Goal: Use online tool/utility: Utilize a website feature to perform a specific function

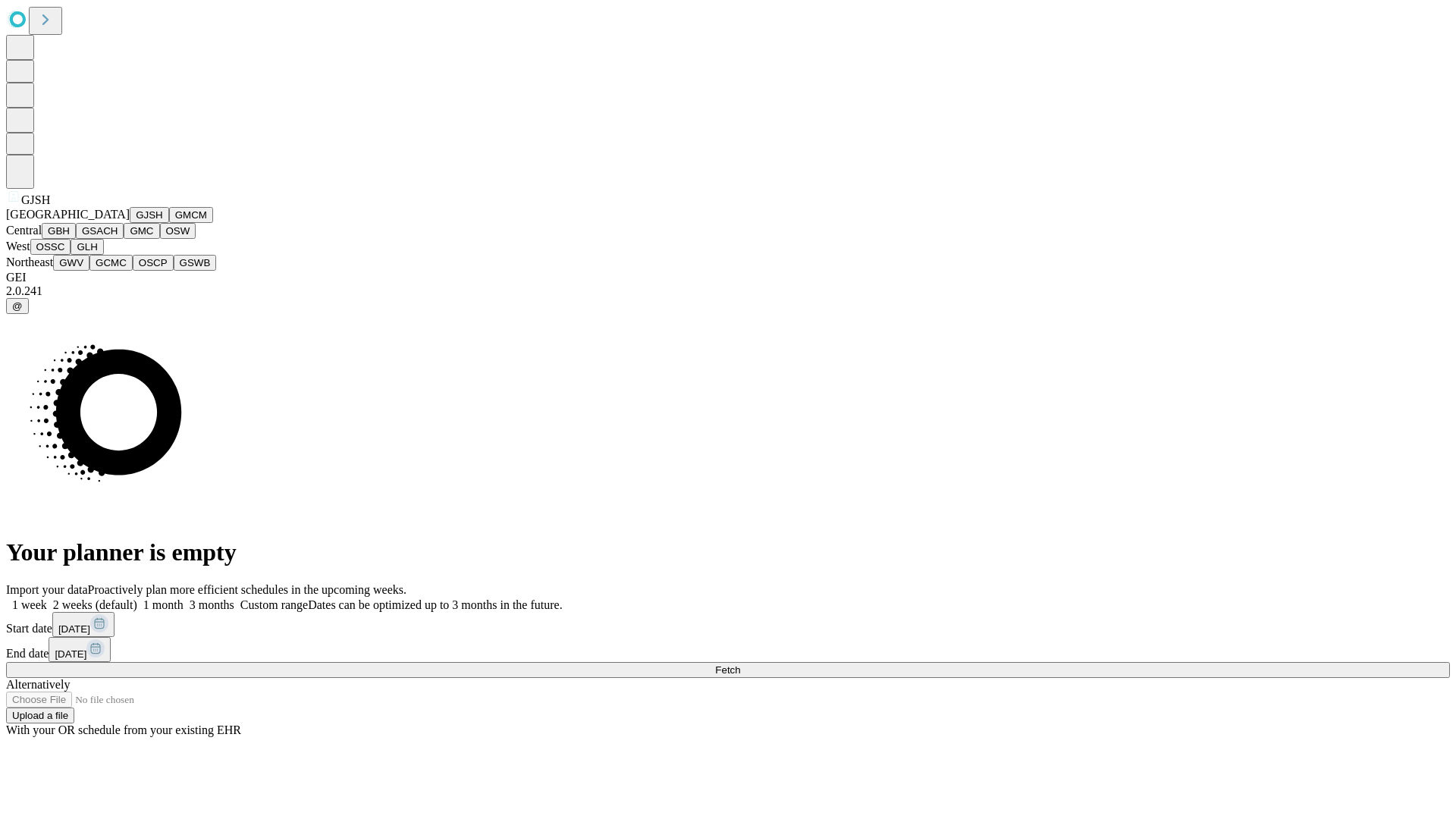
click at [130, 223] on button "GJSH" at bounding box center [149, 215] width 40 height 15
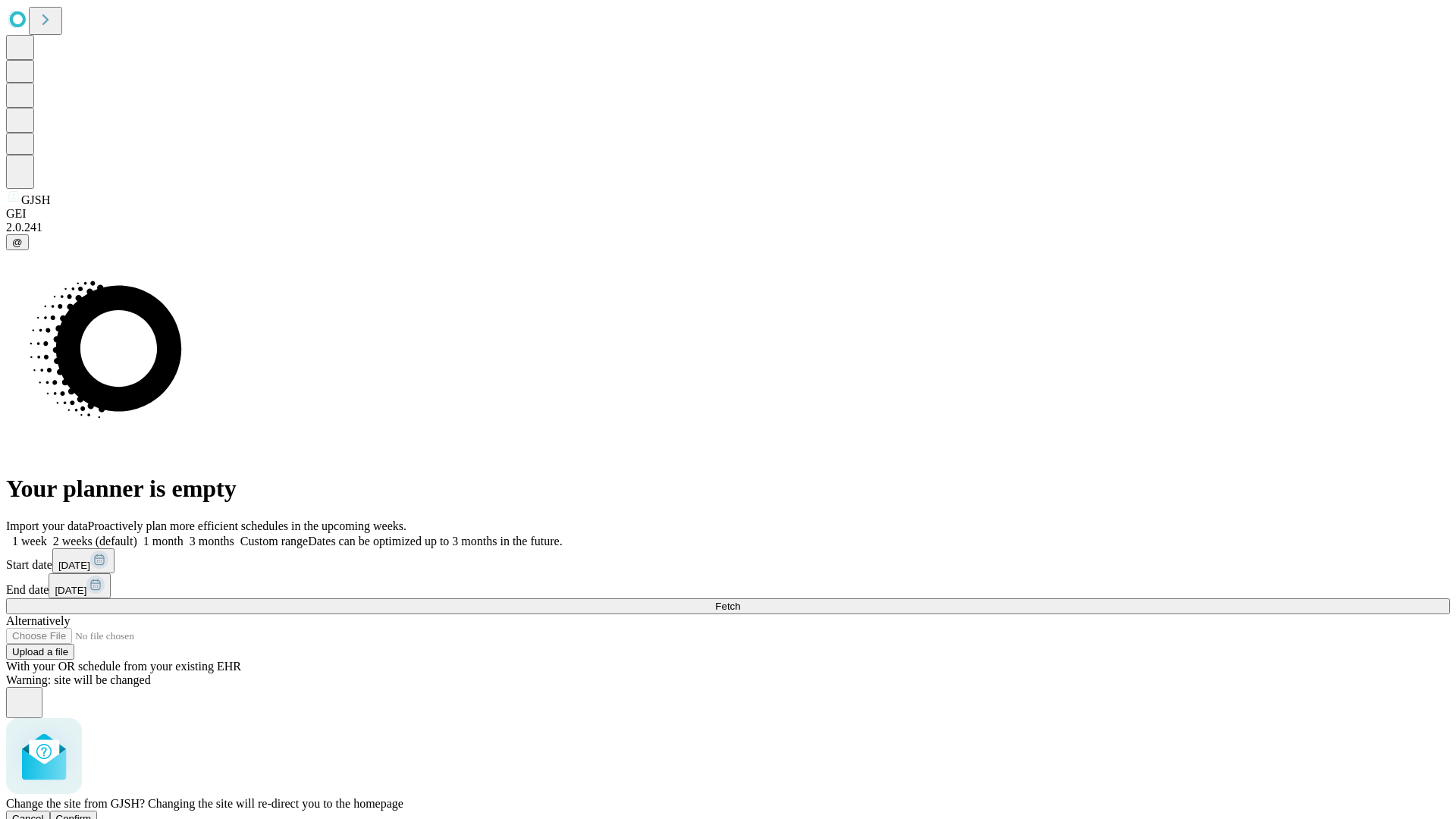
click at [92, 813] on span "Confirm" at bounding box center [74, 819] width 36 height 12
click at [184, 535] on label "1 month" at bounding box center [161, 541] width 46 height 13
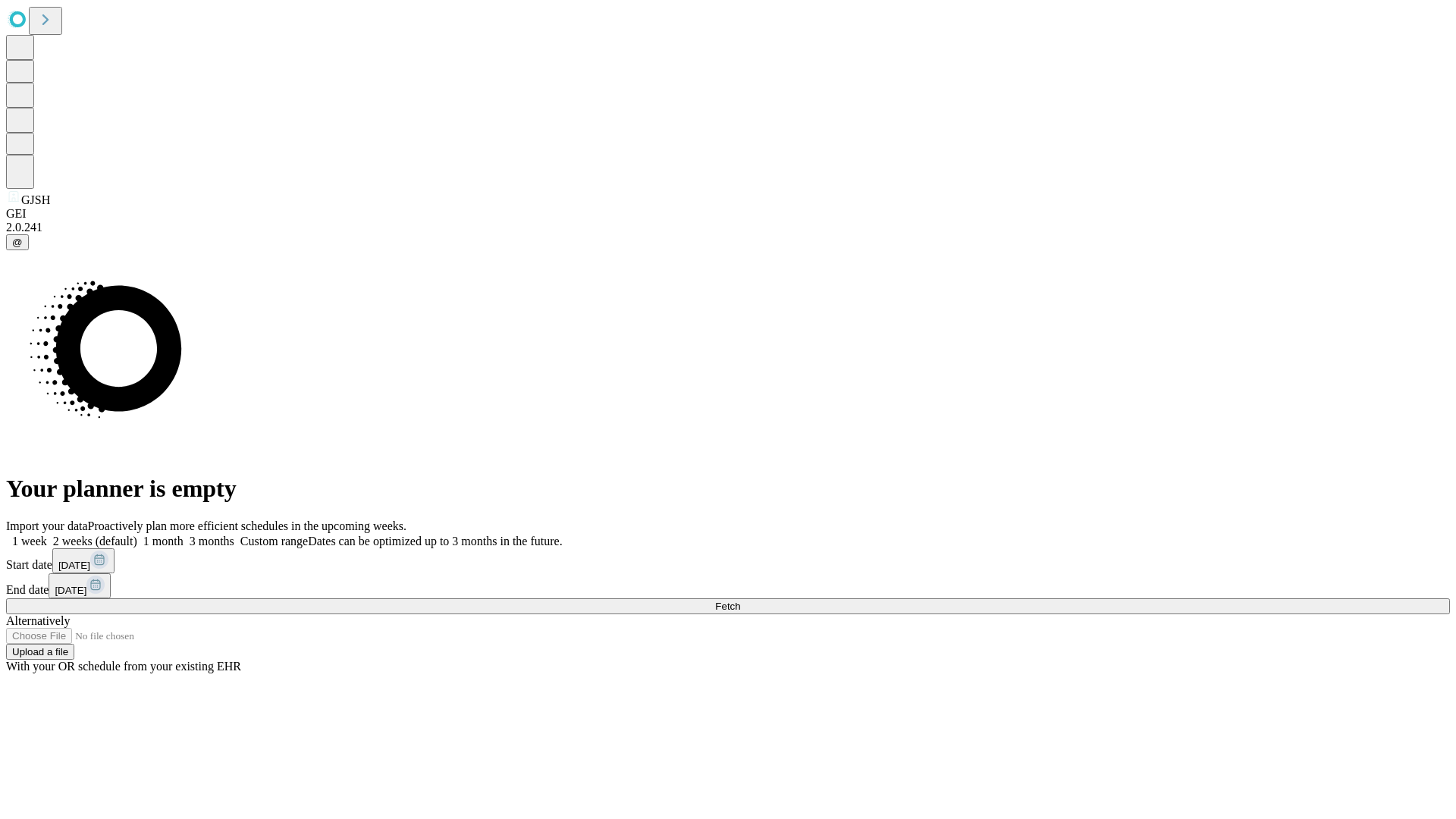
click at [740, 600] on span "Fetch" at bounding box center [728, 606] width 25 height 12
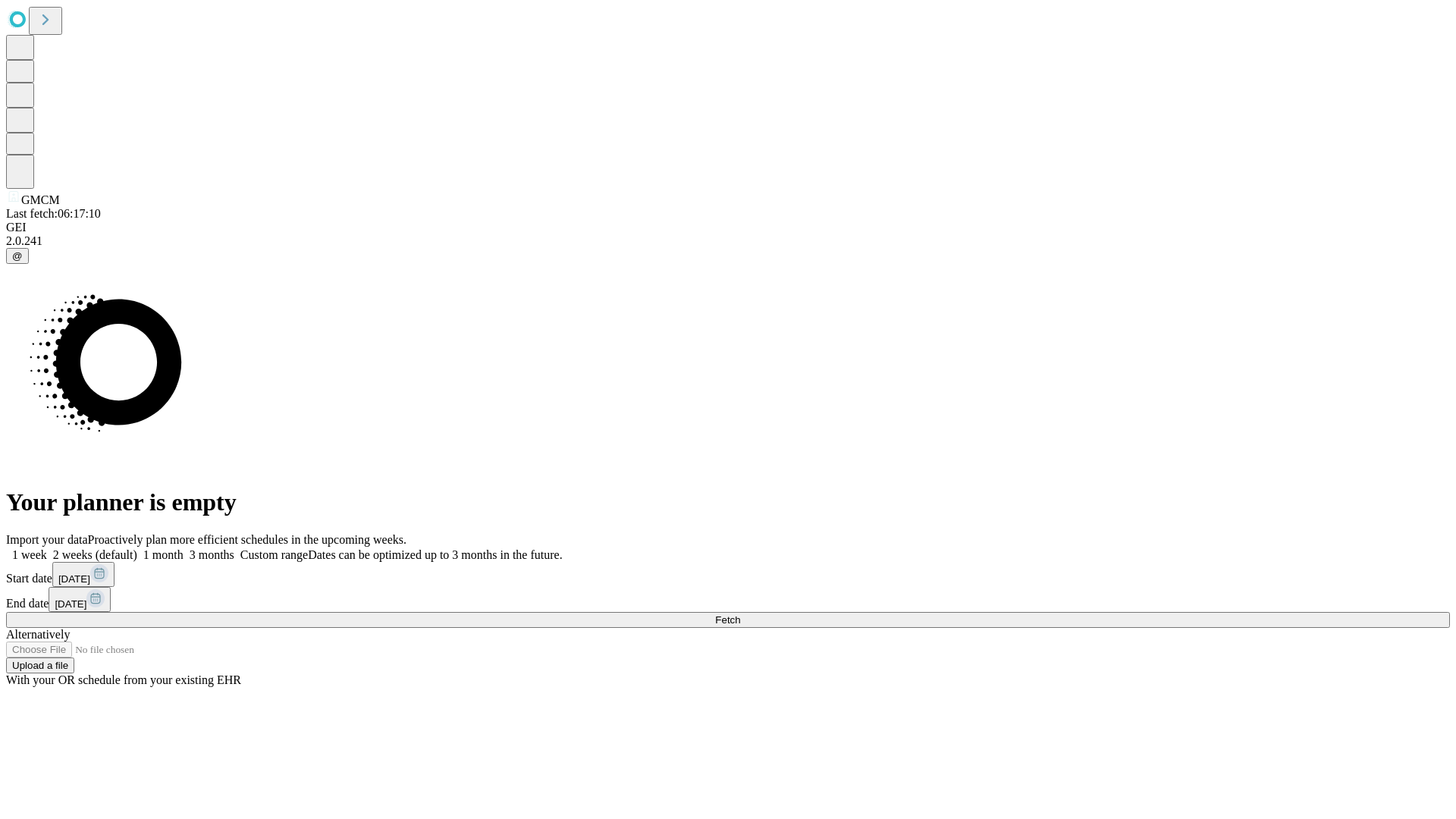
click at [184, 548] on label "1 month" at bounding box center [161, 554] width 46 height 13
click at [740, 614] on span "Fetch" at bounding box center [728, 620] width 25 height 12
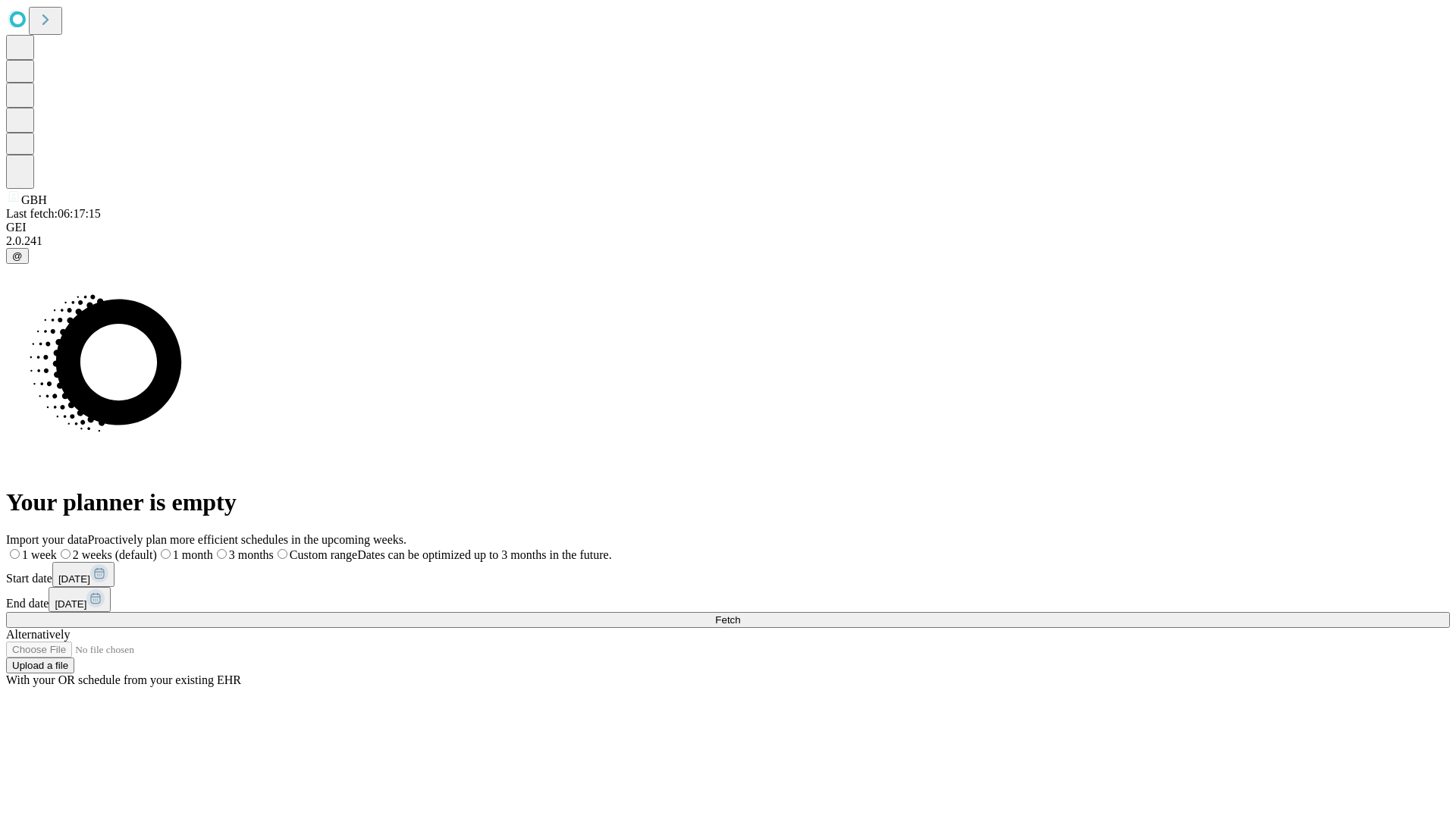
click at [213, 548] on label "1 month" at bounding box center [185, 554] width 56 height 13
click at [740, 614] on span "Fetch" at bounding box center [728, 620] width 25 height 12
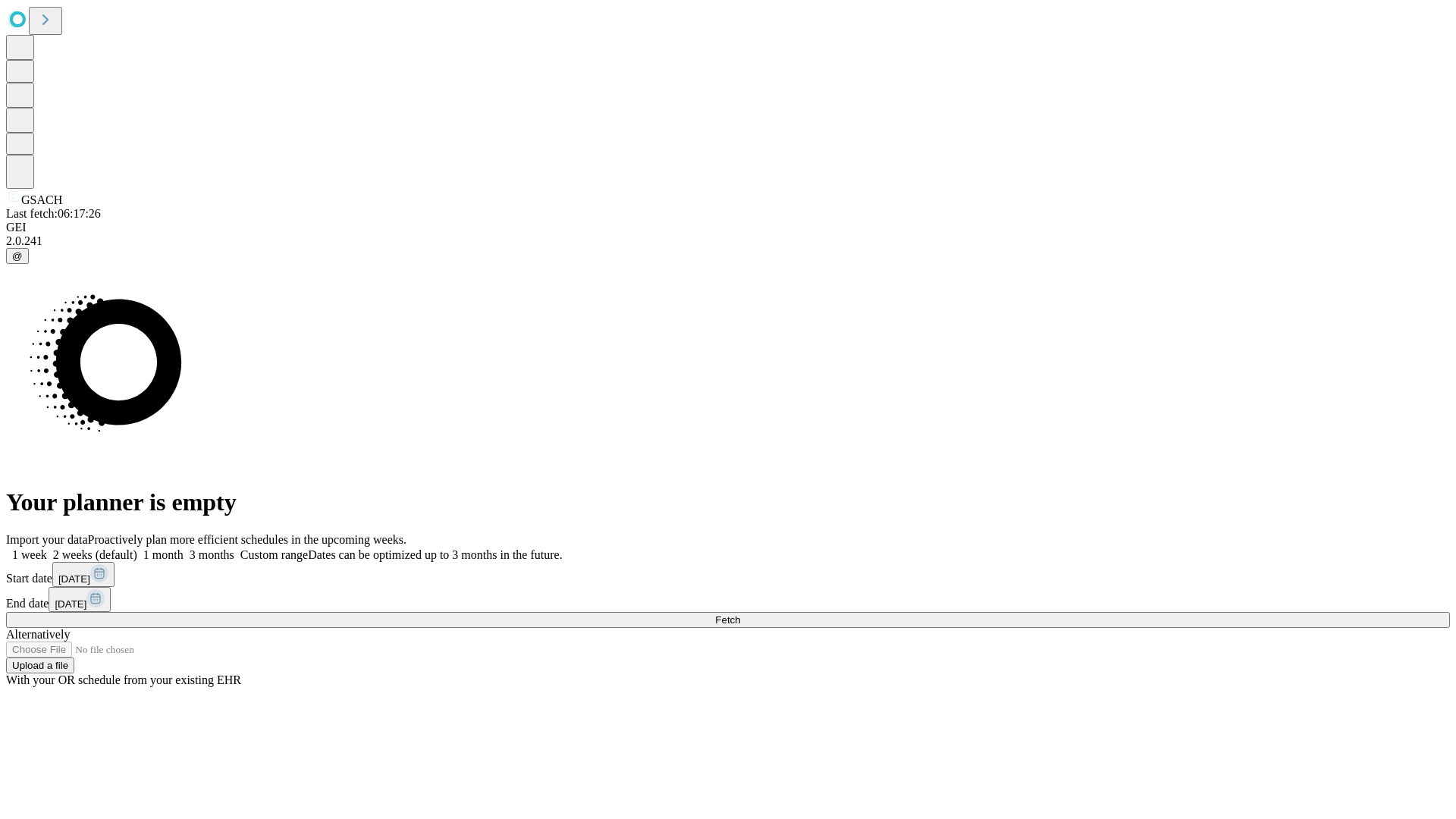
click at [184, 548] on label "1 month" at bounding box center [161, 554] width 46 height 13
click at [740, 614] on span "Fetch" at bounding box center [728, 620] width 25 height 12
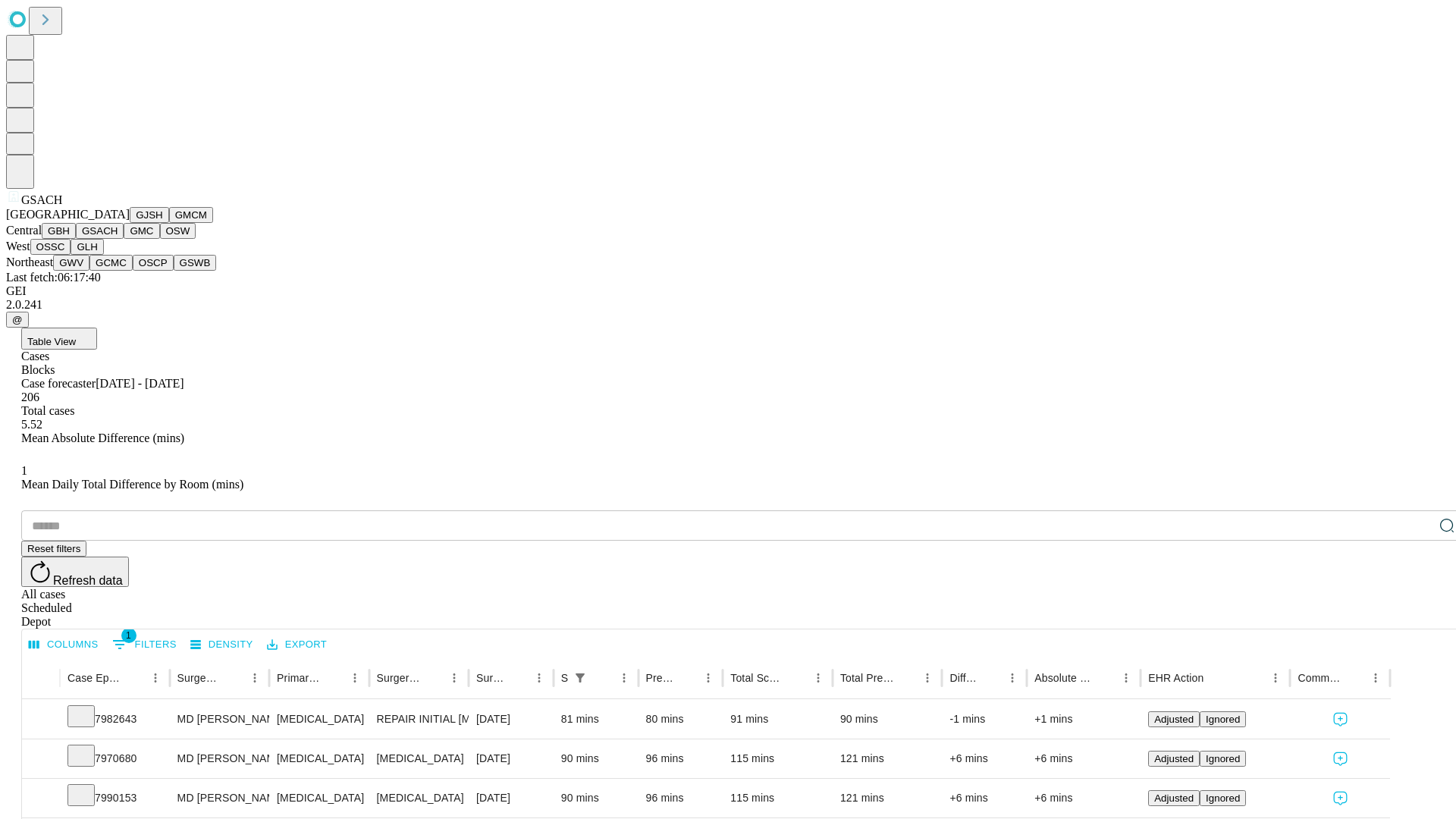
click at [124, 239] on button "GMC" at bounding box center [141, 231] width 36 height 15
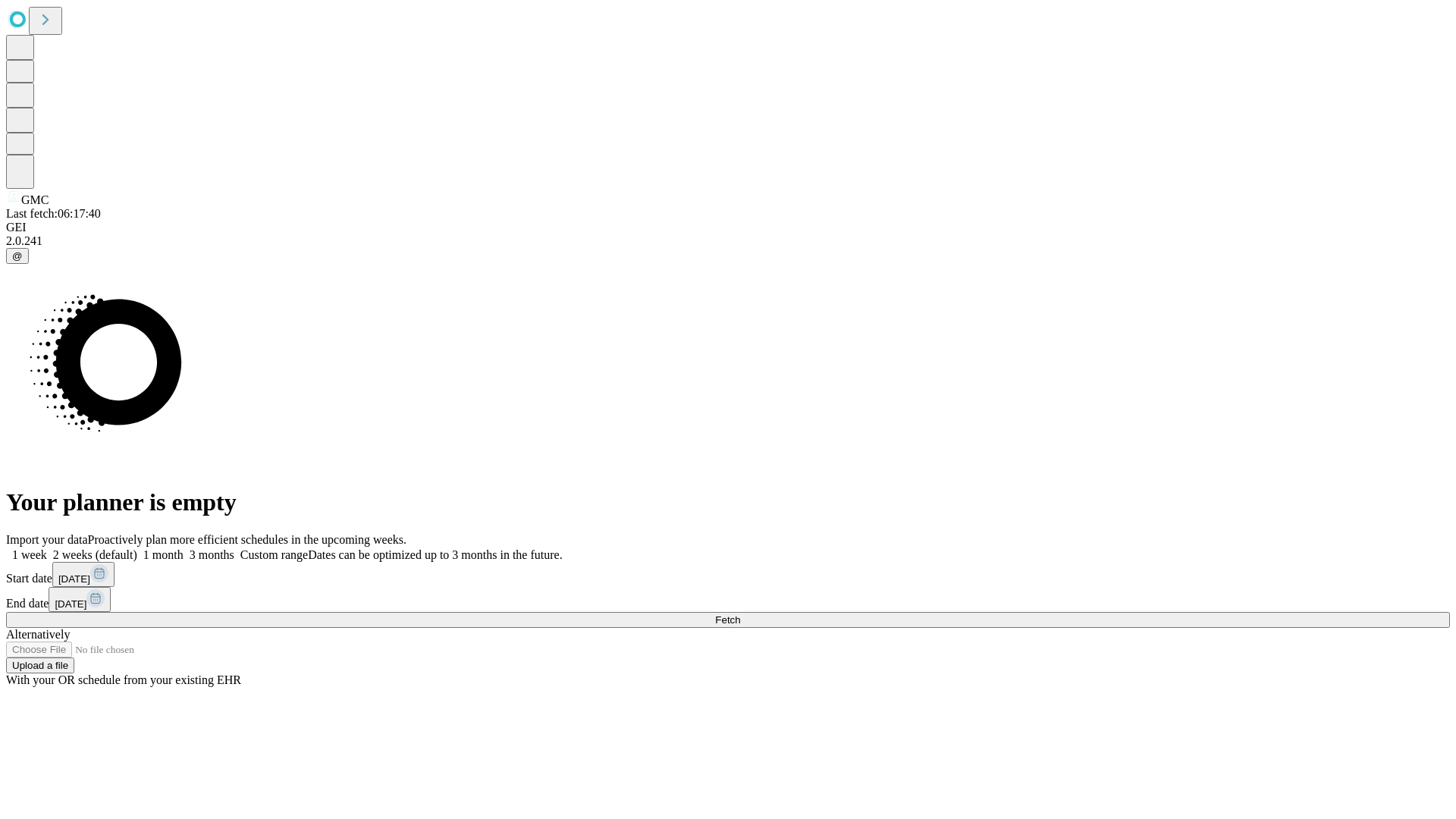
click at [740, 614] on span "Fetch" at bounding box center [728, 620] width 25 height 12
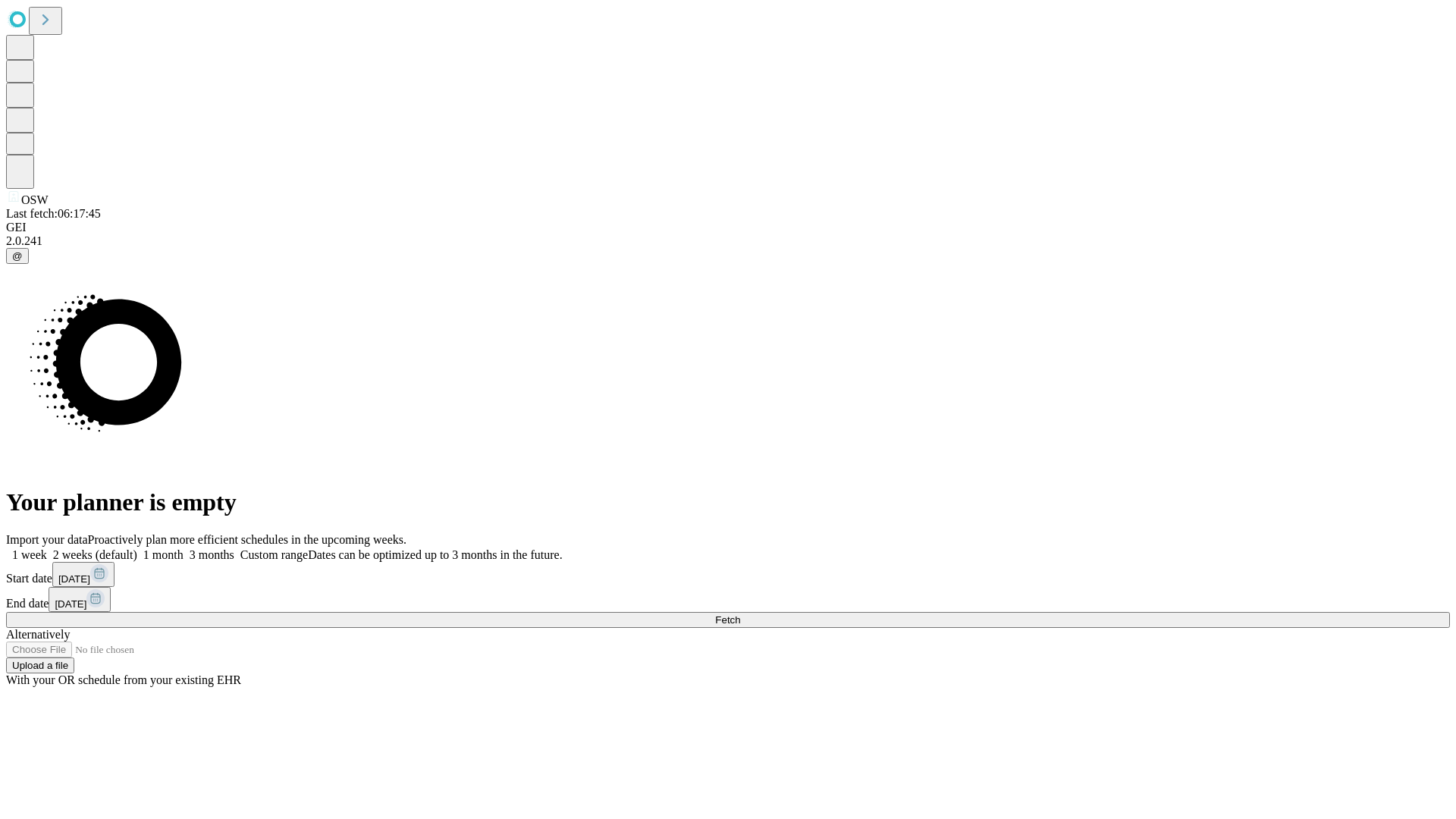
click at [184, 548] on label "1 month" at bounding box center [161, 554] width 46 height 13
click at [740, 614] on span "Fetch" at bounding box center [728, 620] width 25 height 12
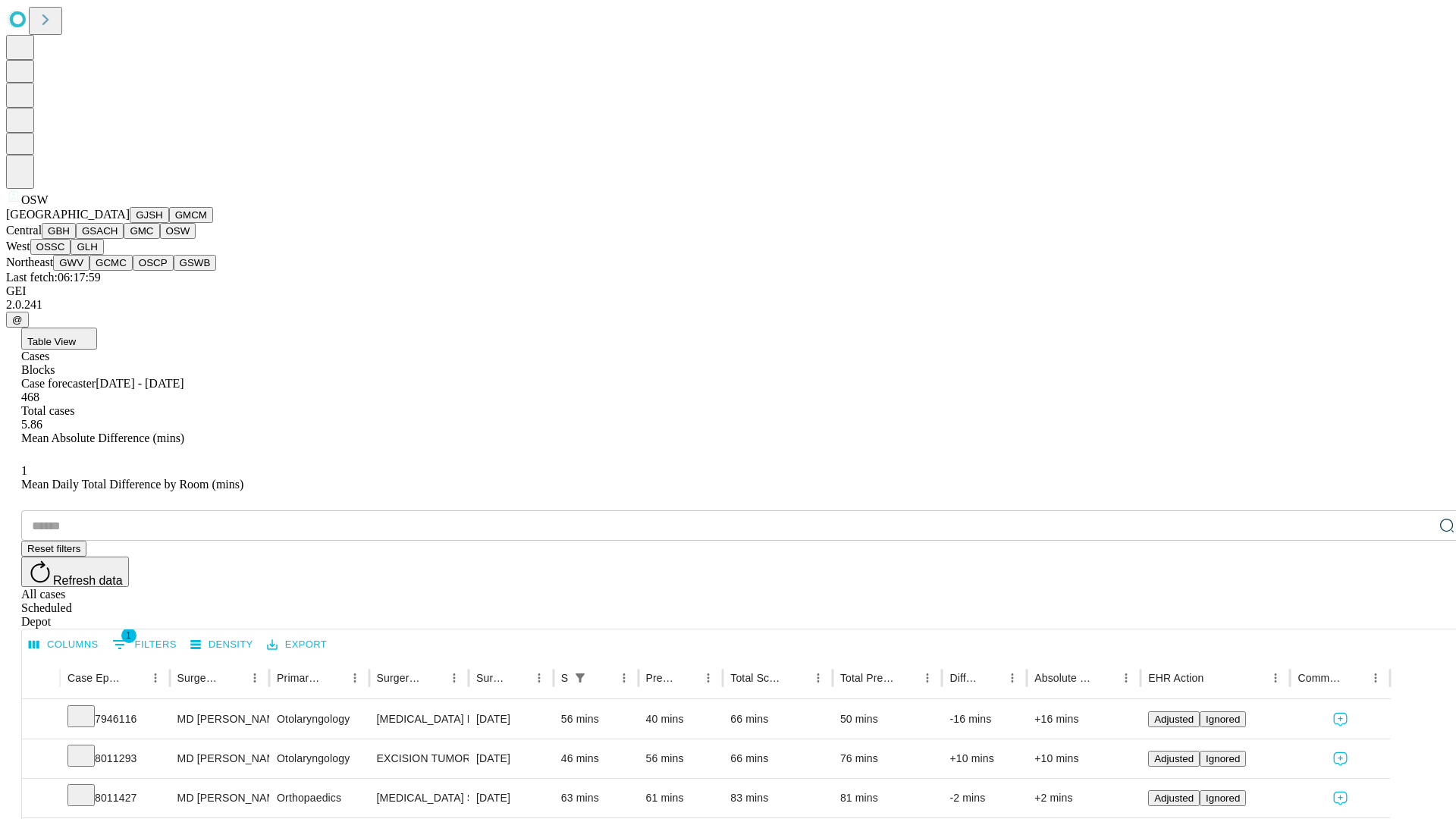
click at [72, 254] on button "OSSC" at bounding box center [50, 247] width 41 height 15
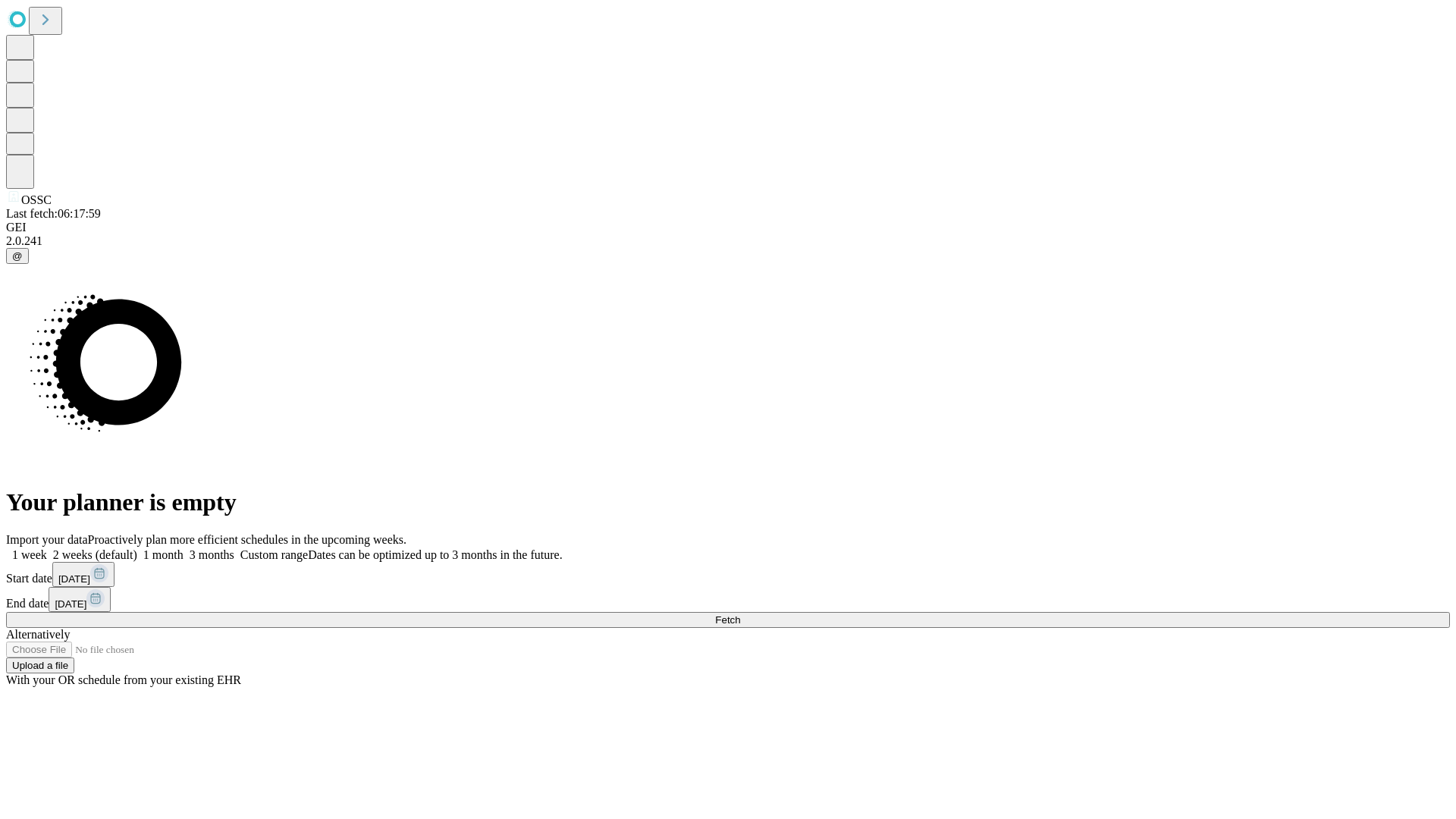
click at [740, 614] on span "Fetch" at bounding box center [728, 620] width 25 height 12
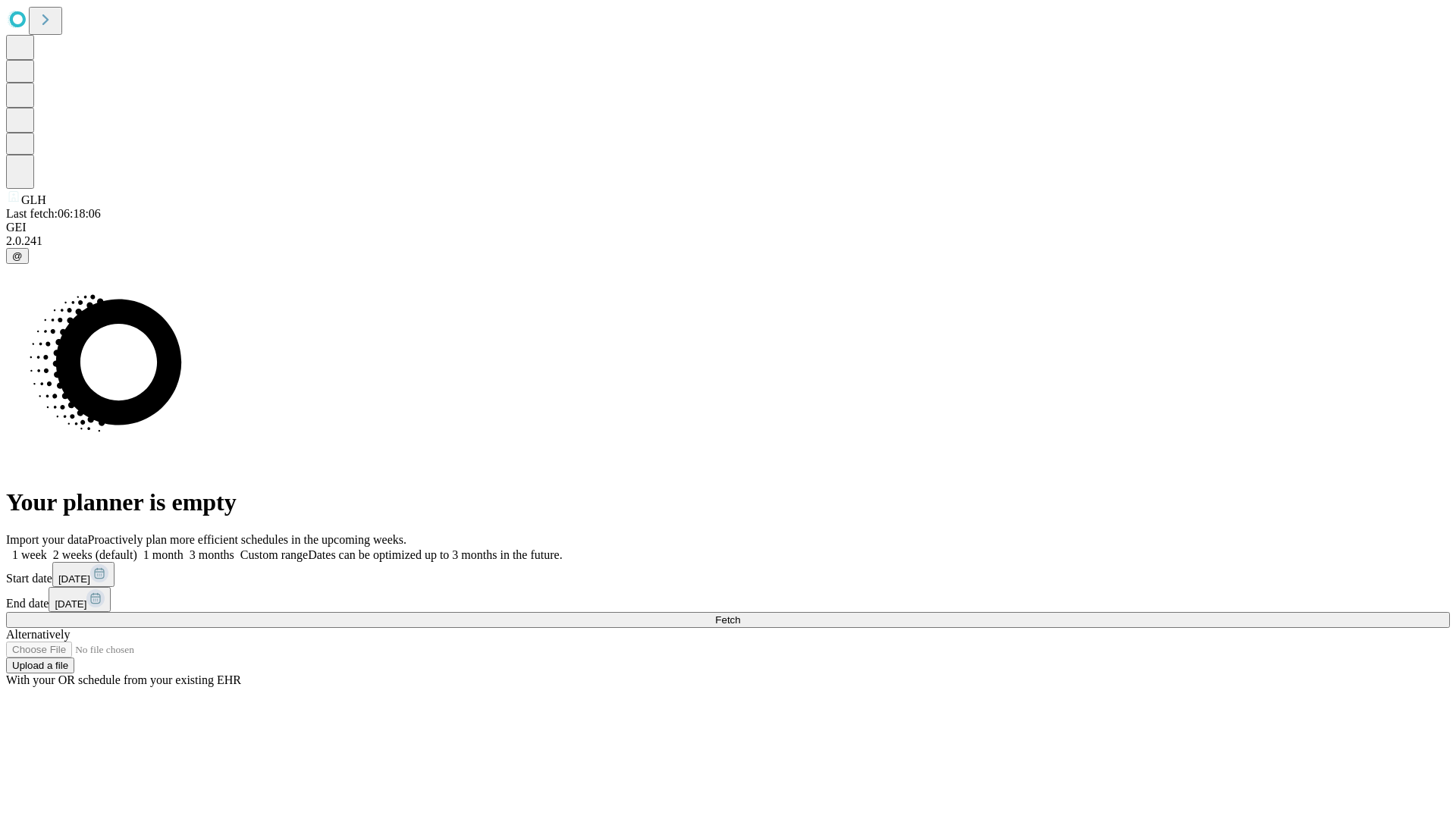
click at [184, 548] on label "1 month" at bounding box center [161, 554] width 46 height 13
click at [740, 614] on span "Fetch" at bounding box center [728, 620] width 25 height 12
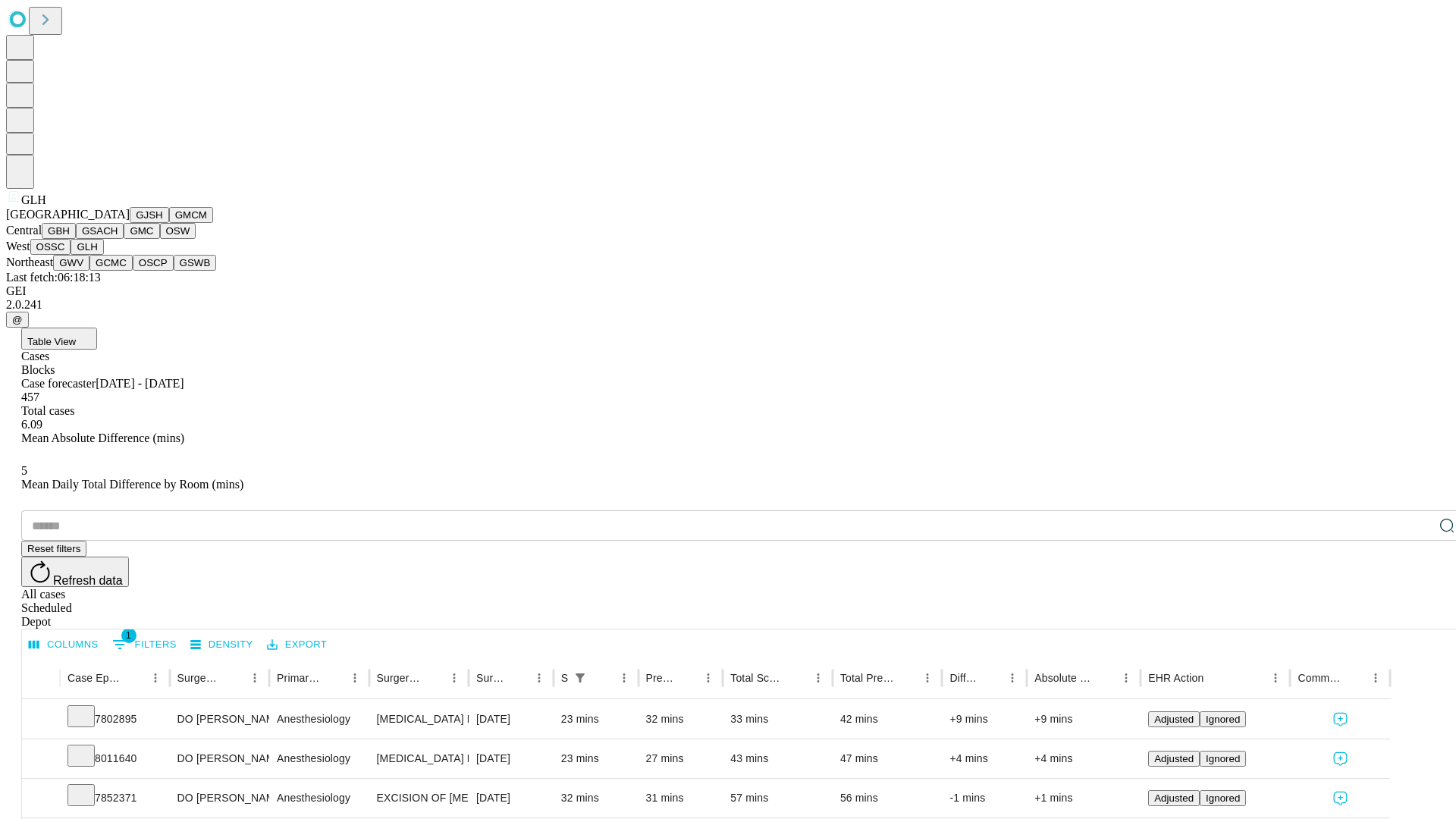
click at [90, 271] on button "GWV" at bounding box center [72, 262] width 37 height 15
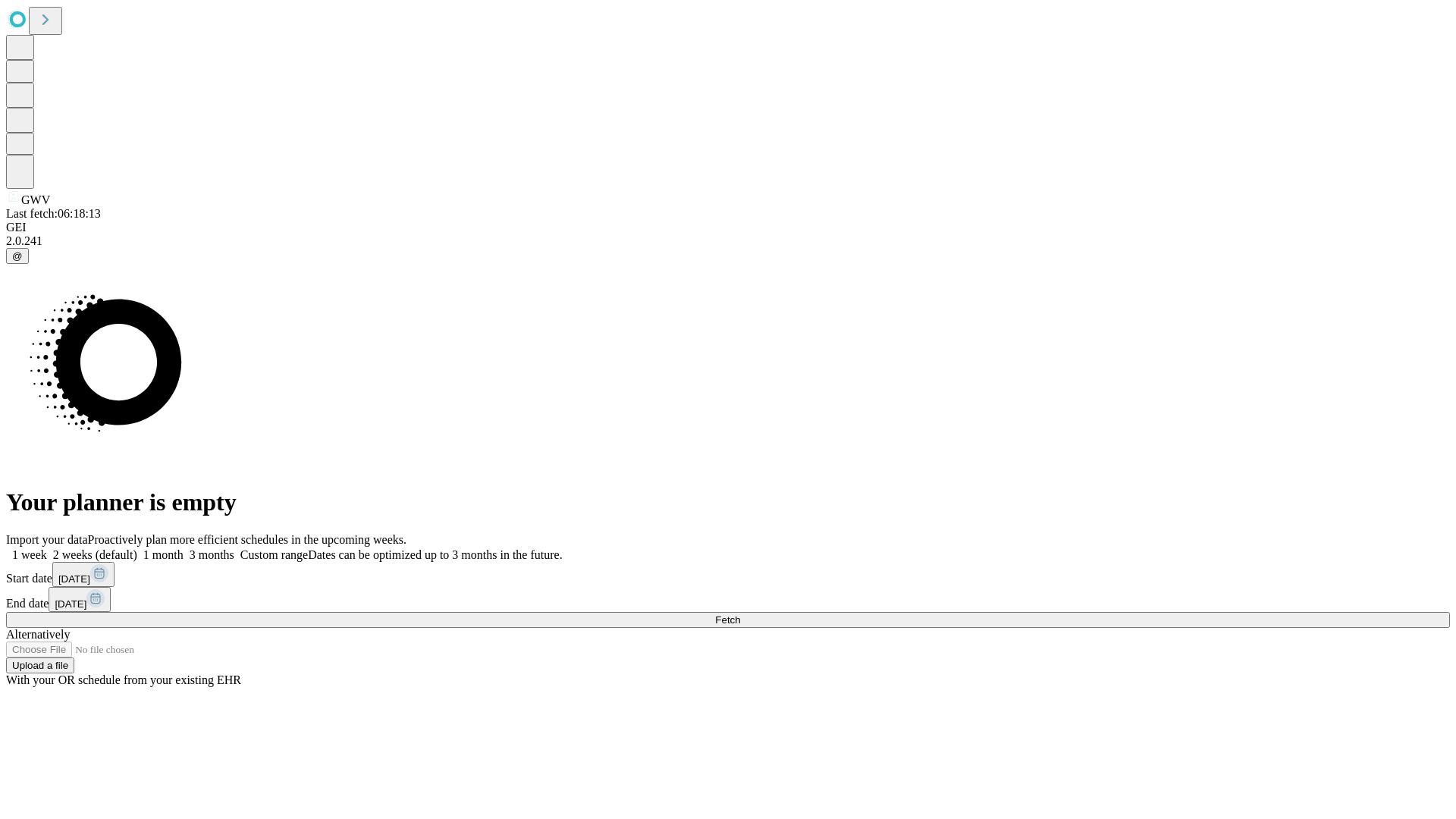
click at [184, 548] on label "1 month" at bounding box center [161, 554] width 46 height 13
click at [740, 614] on span "Fetch" at bounding box center [728, 620] width 25 height 12
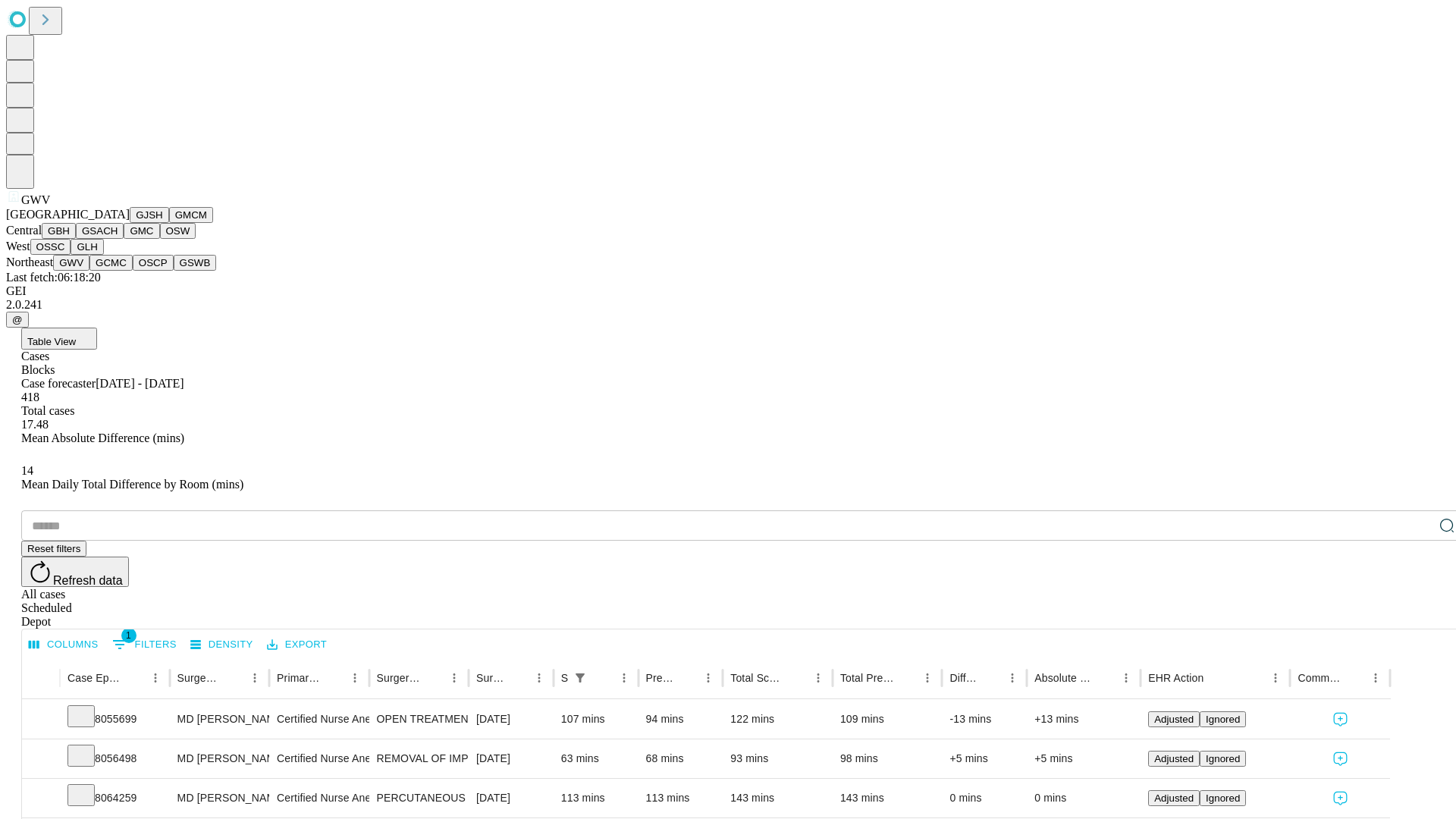
click at [118, 271] on button "GCMC" at bounding box center [111, 262] width 44 height 15
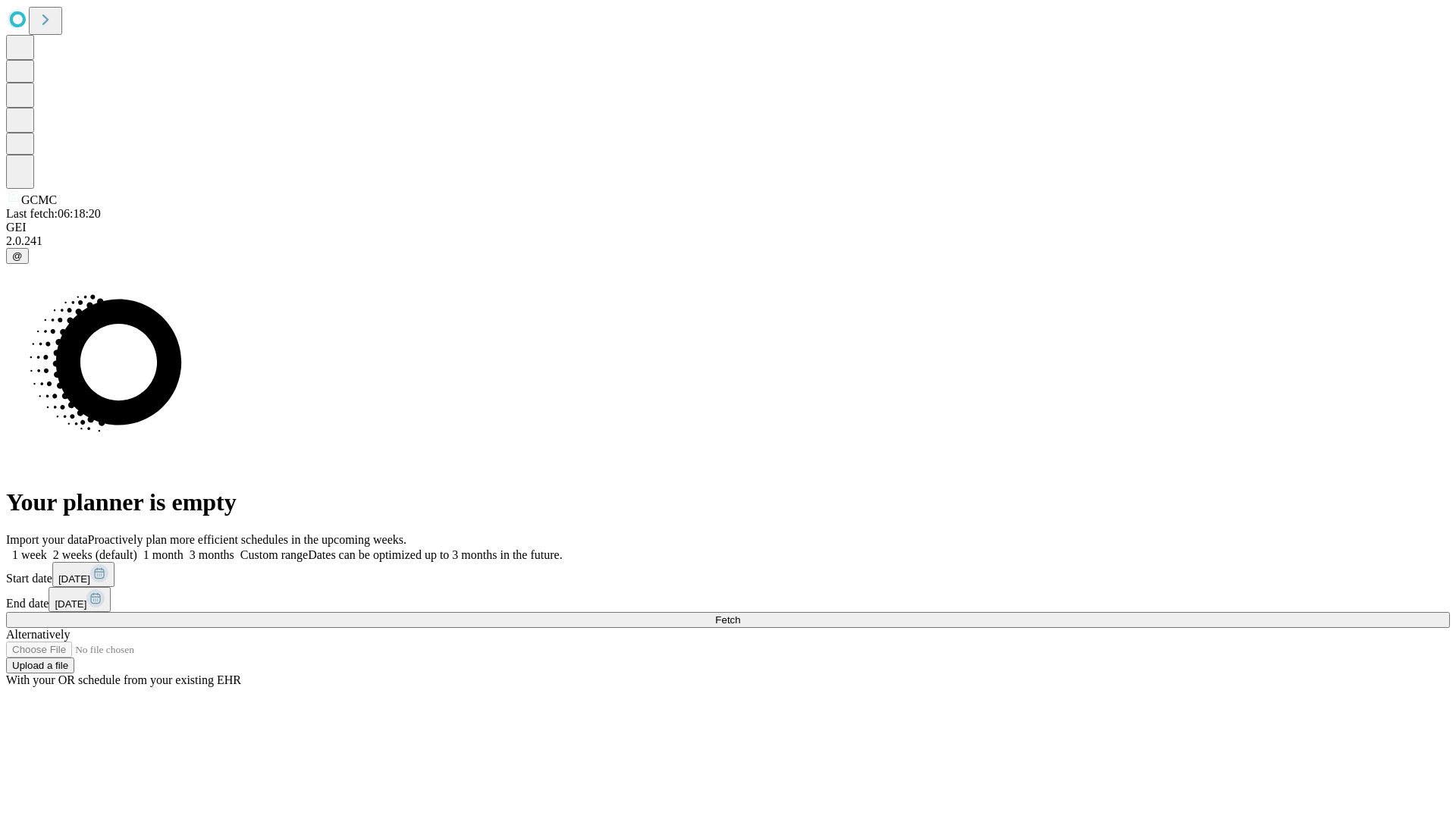
click at [184, 548] on label "1 month" at bounding box center [161, 554] width 46 height 13
click at [740, 614] on span "Fetch" at bounding box center [728, 620] width 25 height 12
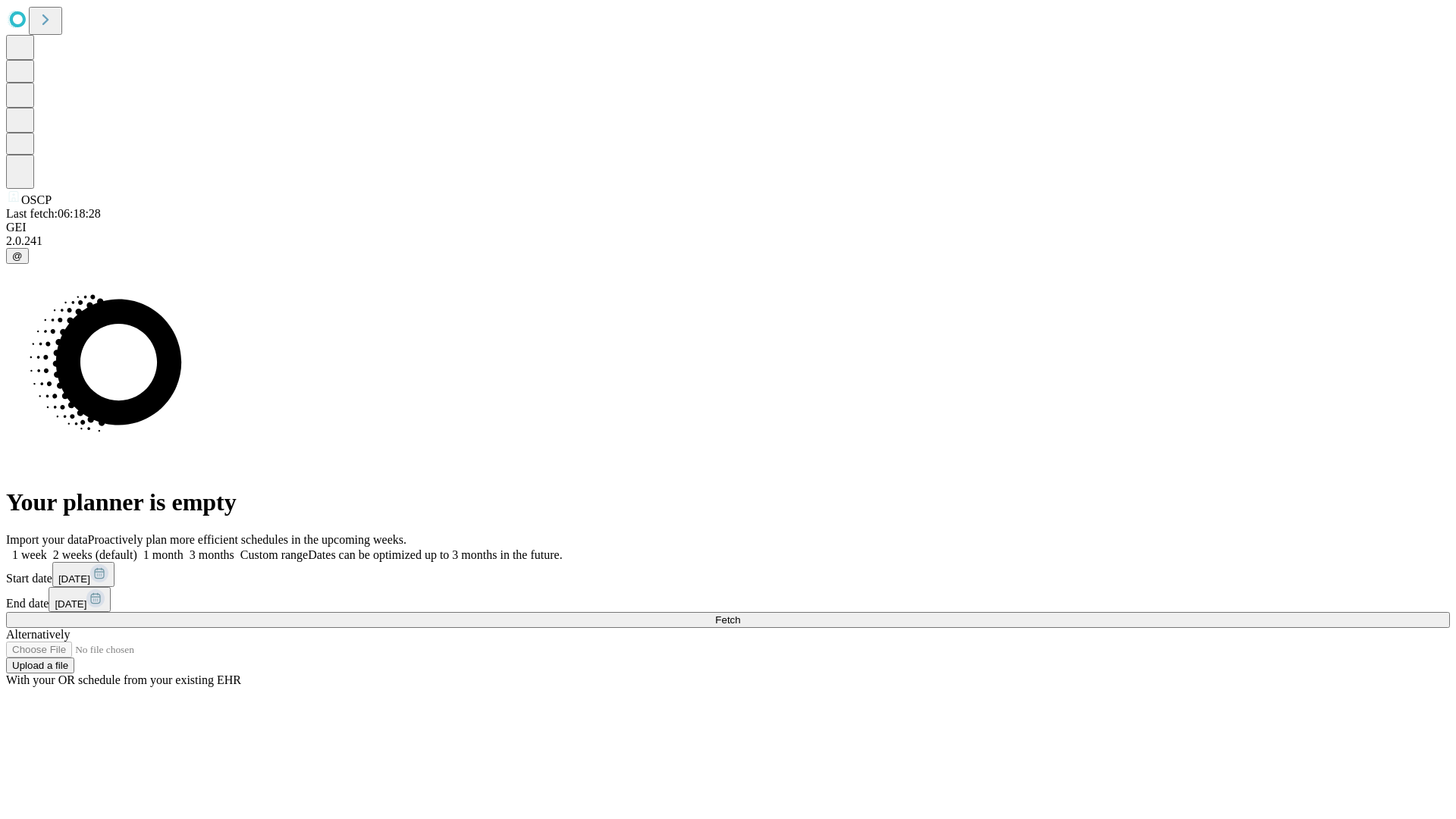
click at [184, 548] on label "1 month" at bounding box center [161, 554] width 46 height 13
click at [740, 614] on span "Fetch" at bounding box center [728, 620] width 25 height 12
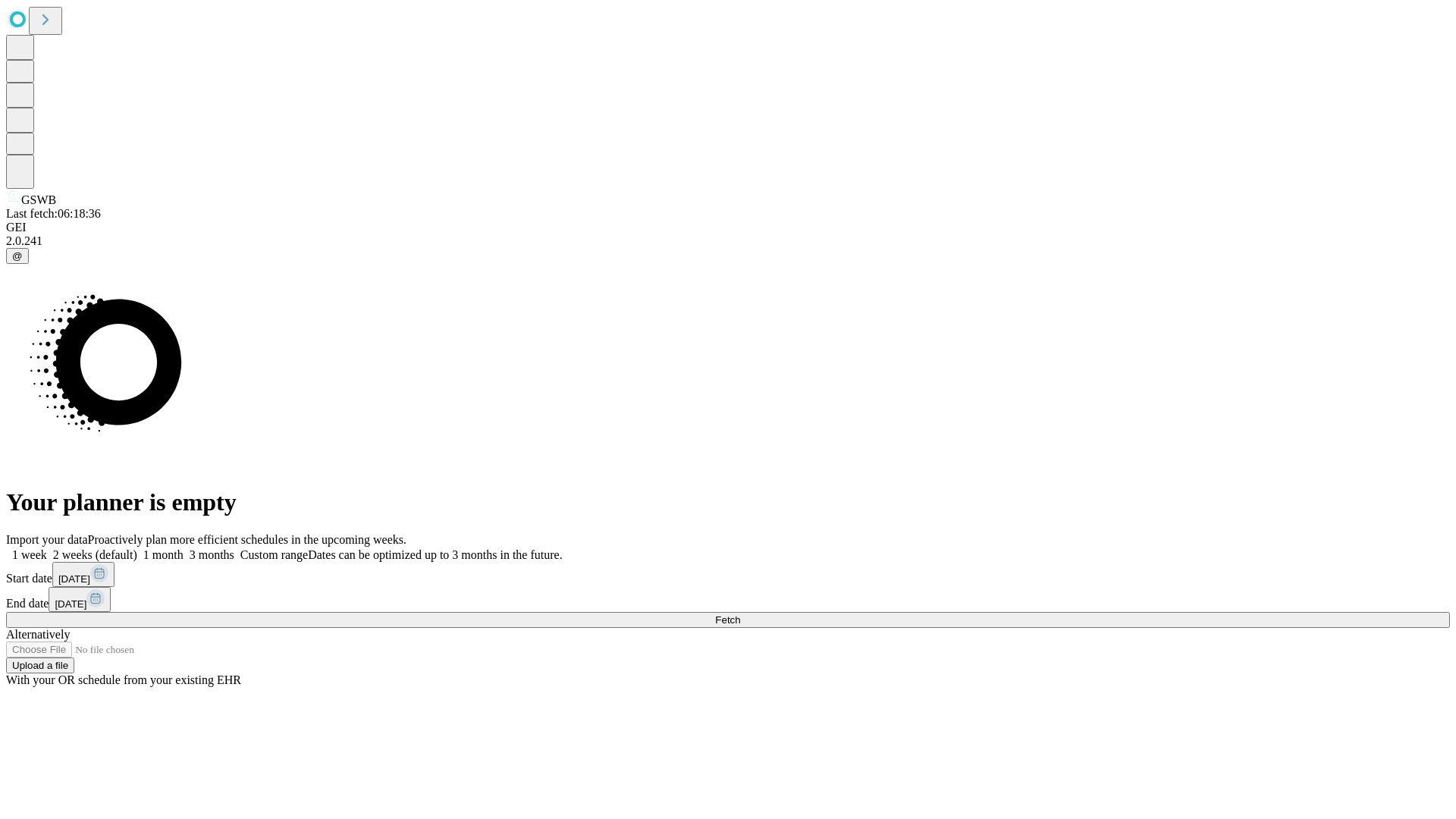
click at [184, 548] on label "1 month" at bounding box center [161, 554] width 46 height 13
click at [740, 614] on span "Fetch" at bounding box center [728, 620] width 25 height 12
